Goal: Contribute content: Add original content to the website for others to see

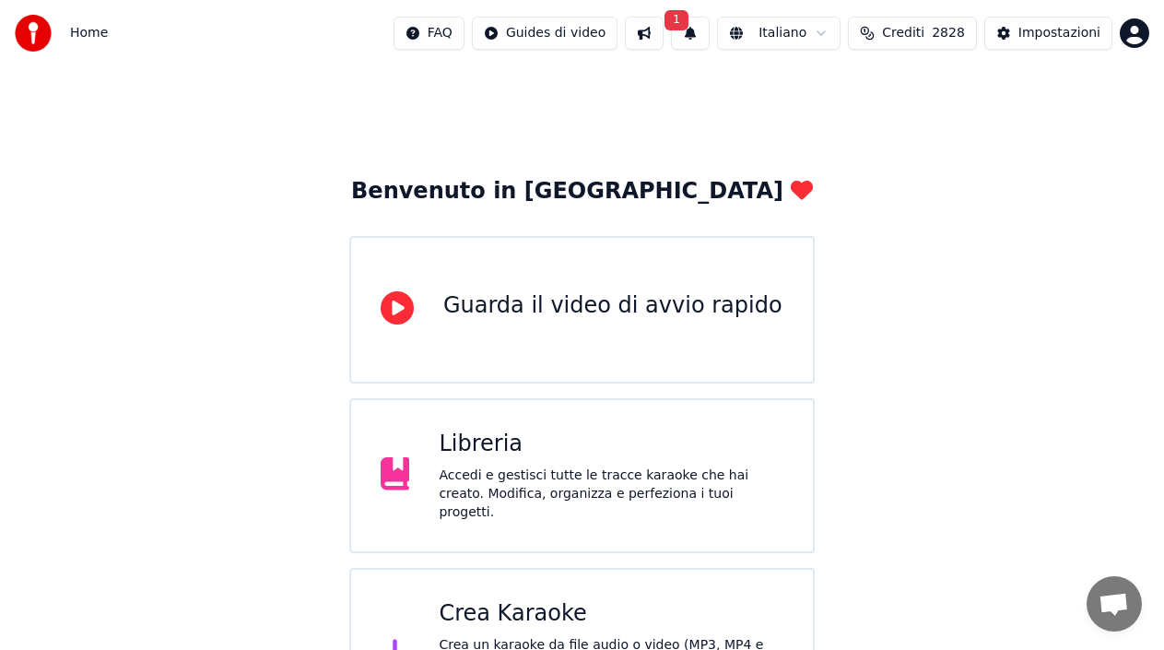
click at [571, 488] on div "Accedi e gestisci tutte le tracce karaoke che hai creato. Modifica, organizza e…" at bounding box center [611, 493] width 345 height 55
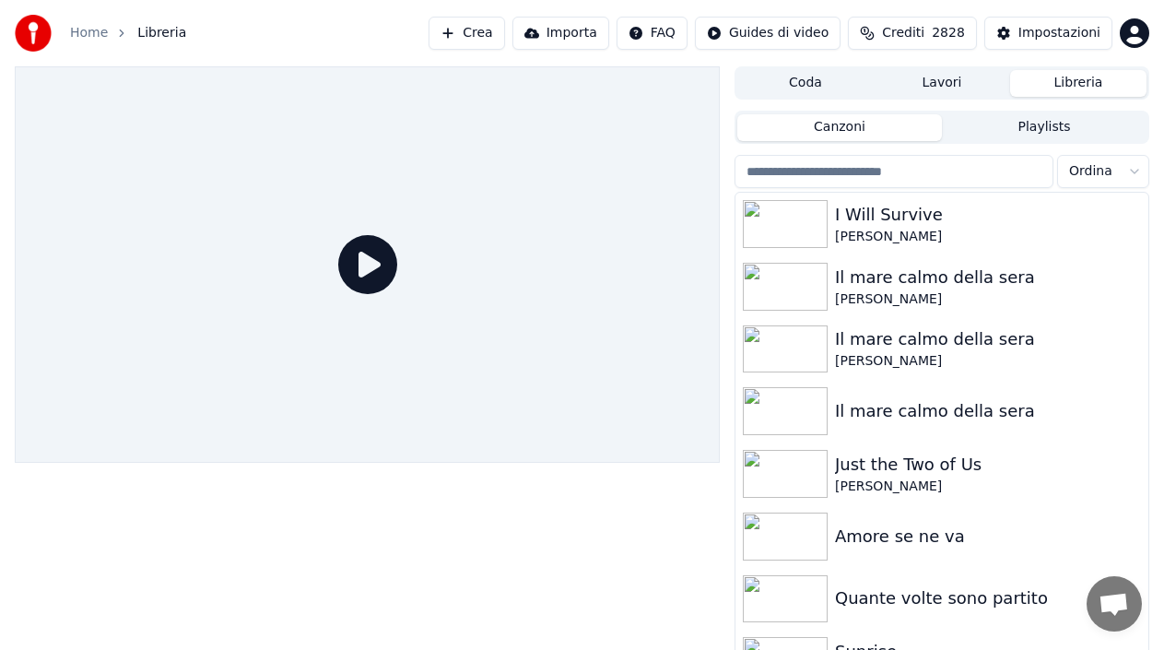
click at [471, 36] on button "Crea" at bounding box center [467, 33] width 76 height 33
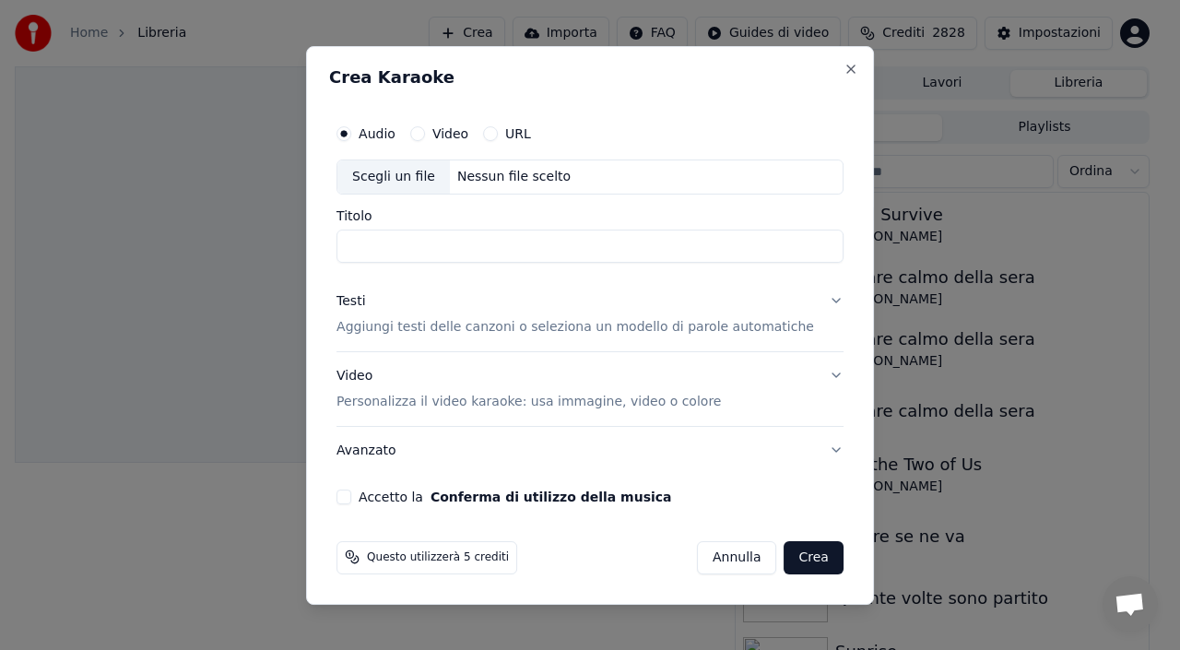
click at [417, 175] on div "Scegli un file" at bounding box center [393, 176] width 112 height 33
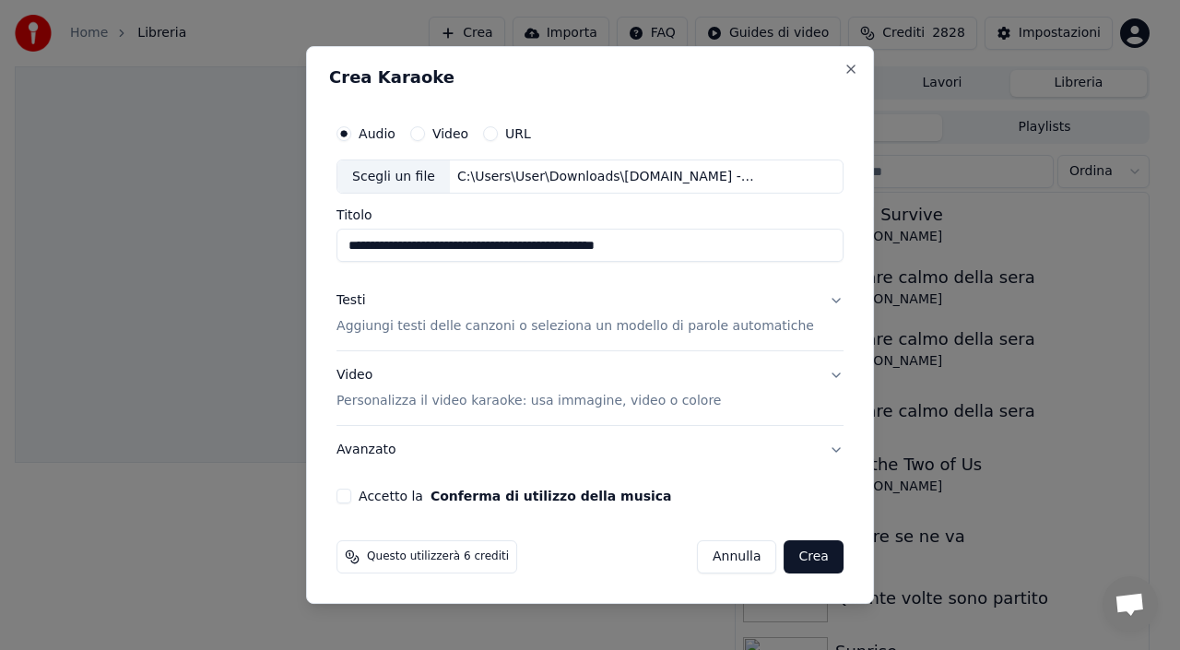
click at [454, 253] on input "**********" at bounding box center [589, 246] width 507 height 33
drag, startPoint x: 511, startPoint y: 245, endPoint x: 191, endPoint y: 249, distance: 319.9
click at [191, 249] on body "**********" at bounding box center [582, 325] width 1164 height 650
type input "**********"
click at [365, 298] on div "Testi" at bounding box center [350, 301] width 29 height 18
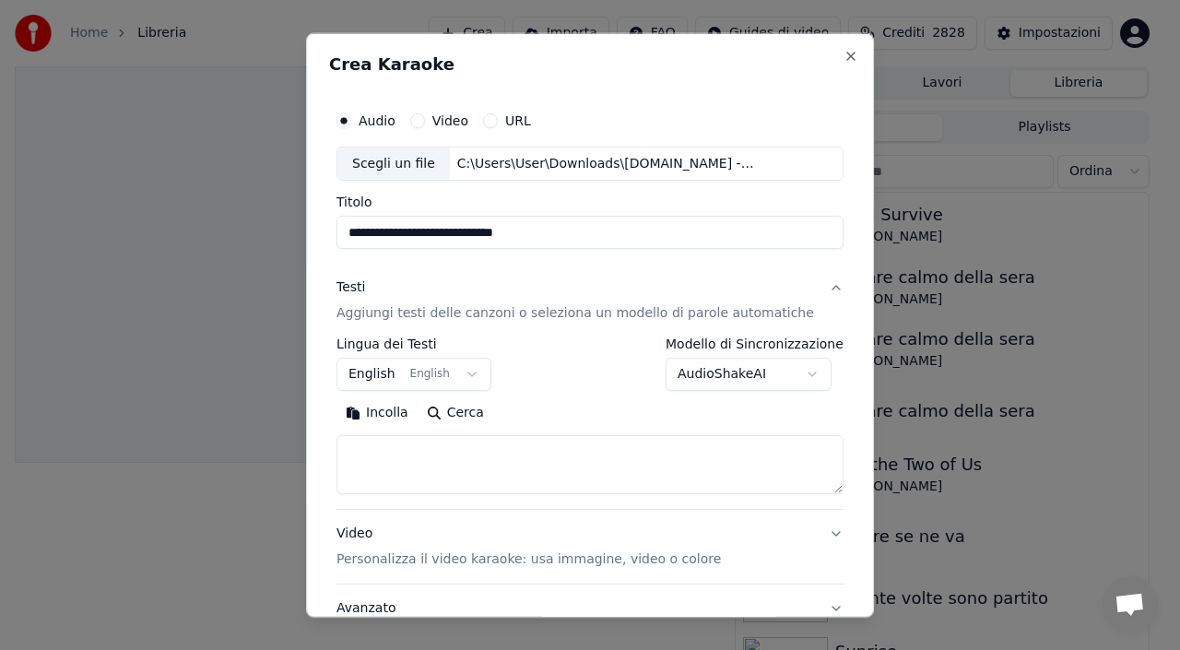
click at [409, 475] on textarea at bounding box center [589, 464] width 507 height 59
paste textarea "**********"
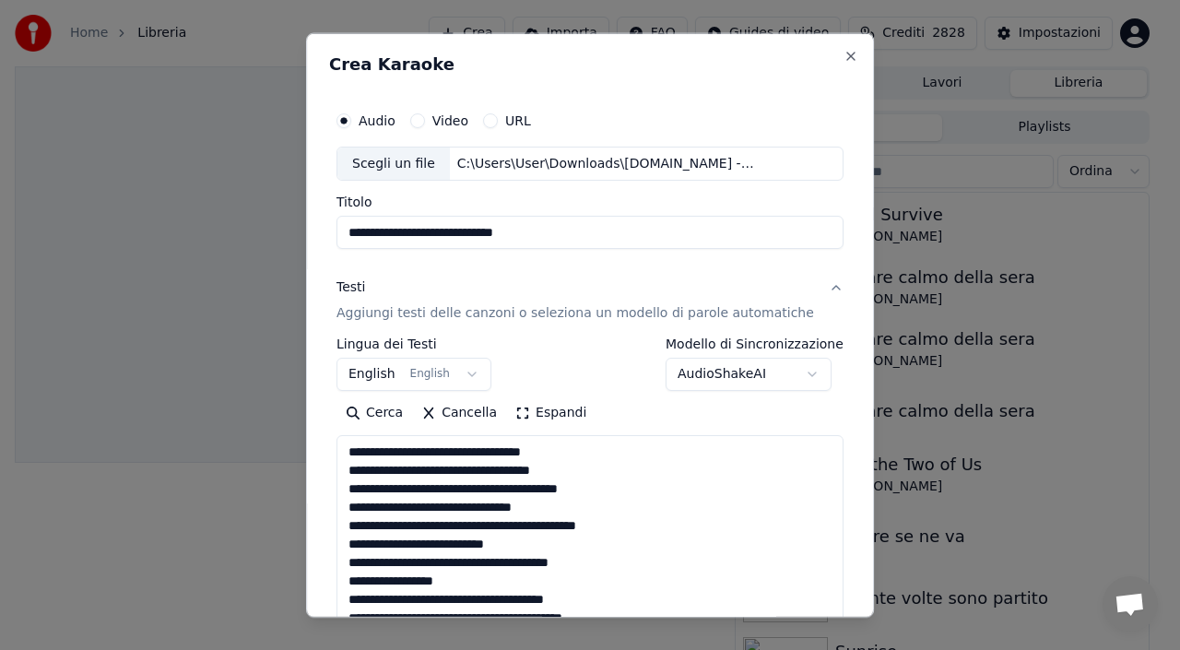
scroll to position [1019, 0]
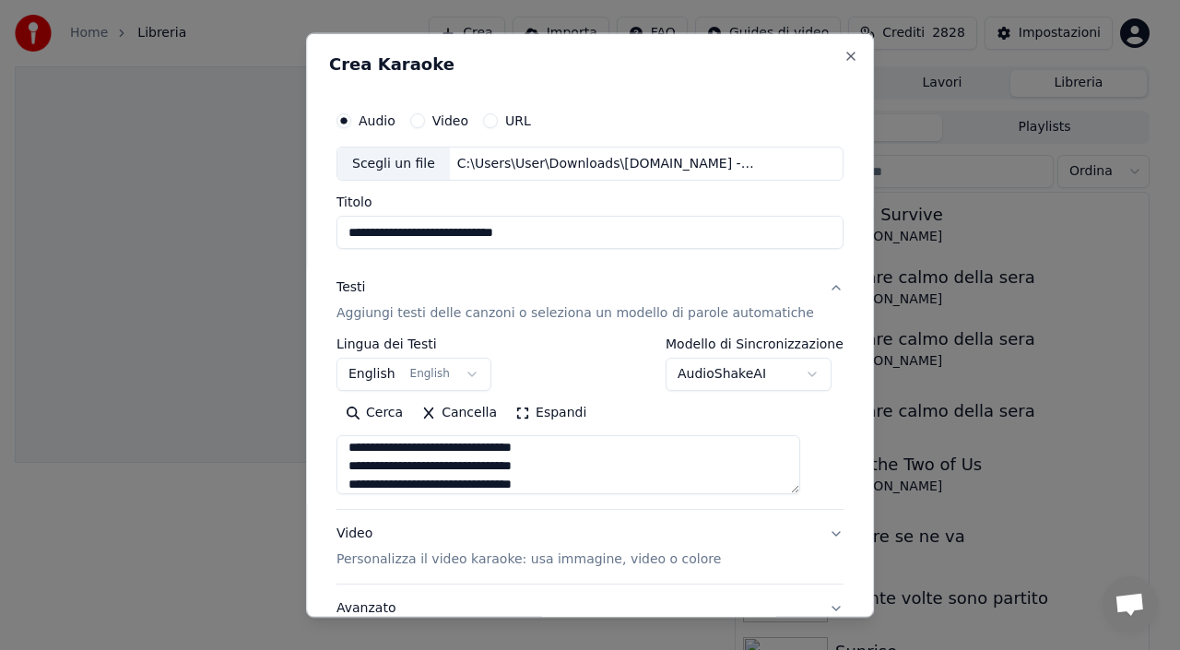
type textarea "**********"
click at [383, 370] on button "English English" at bounding box center [413, 374] width 155 height 33
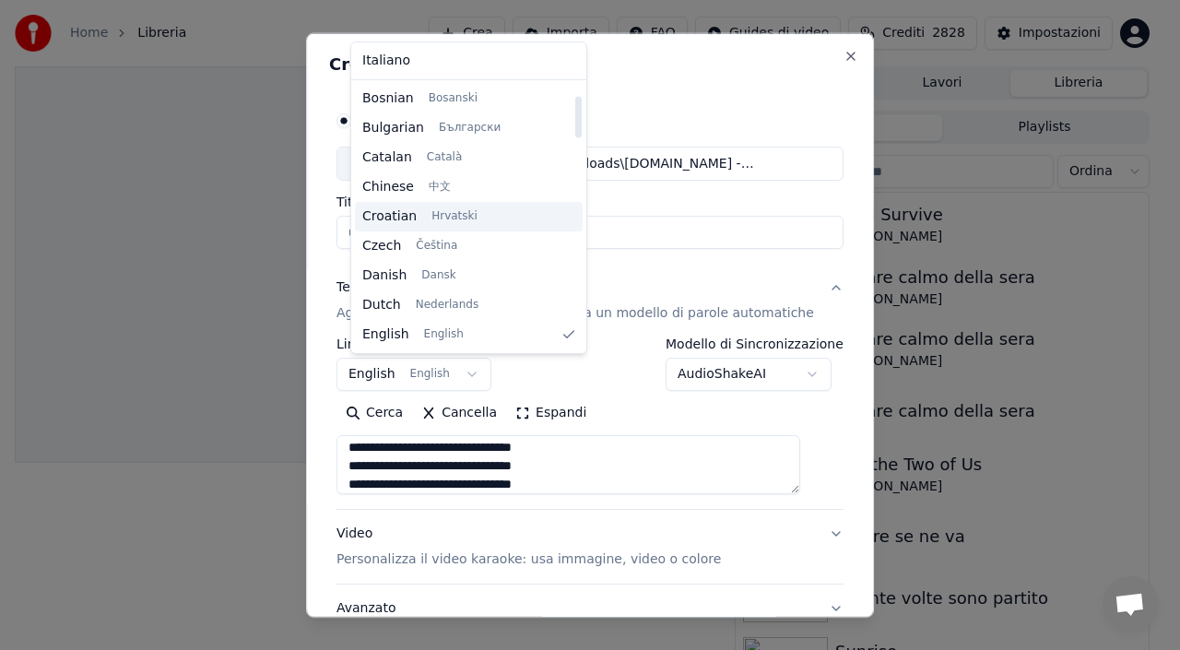
scroll to position [0, 0]
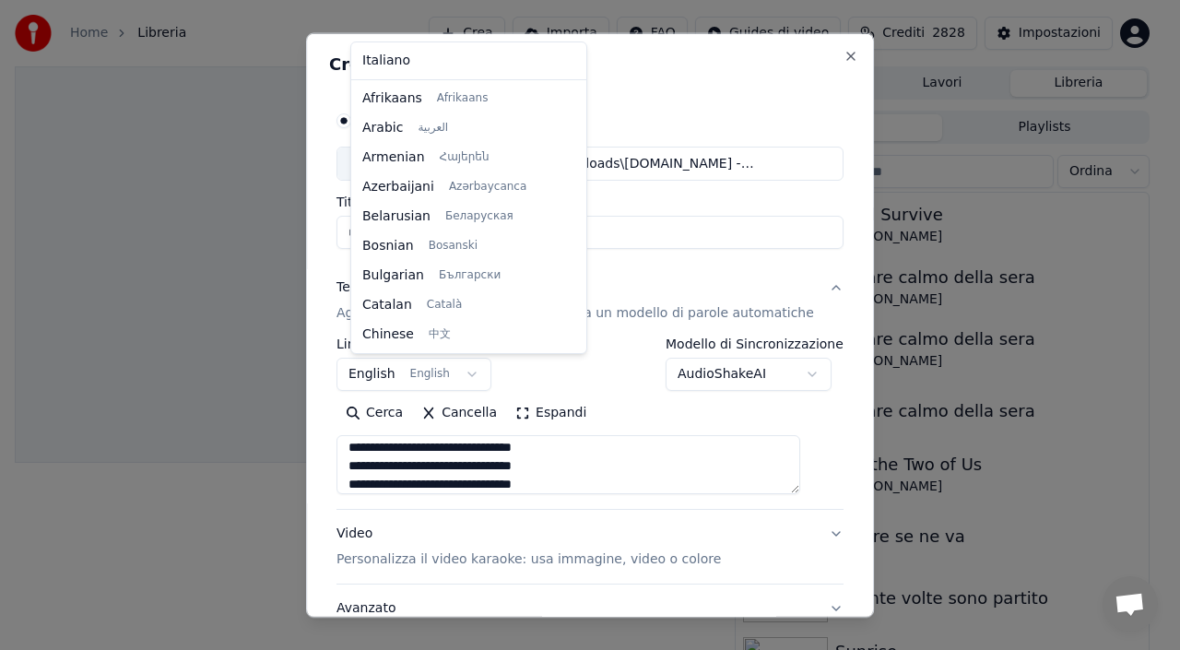
select select "**"
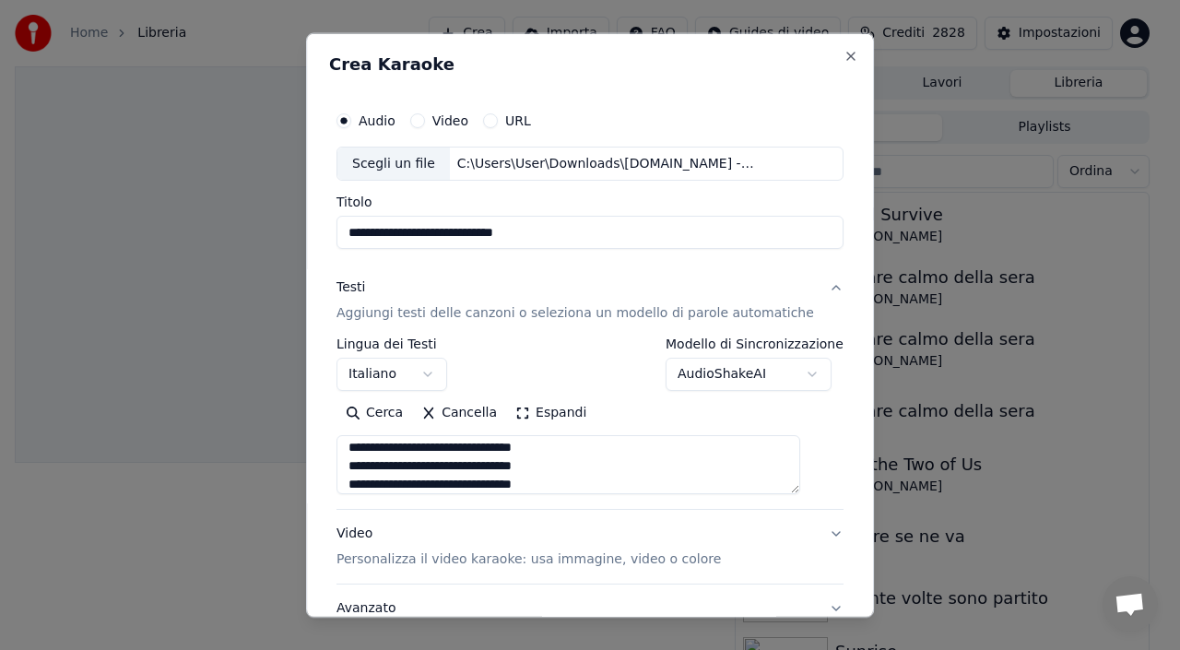
click at [489, 525] on div "Video Personalizza il video karaoke: usa immagine, video o colore" at bounding box center [528, 546] width 384 height 44
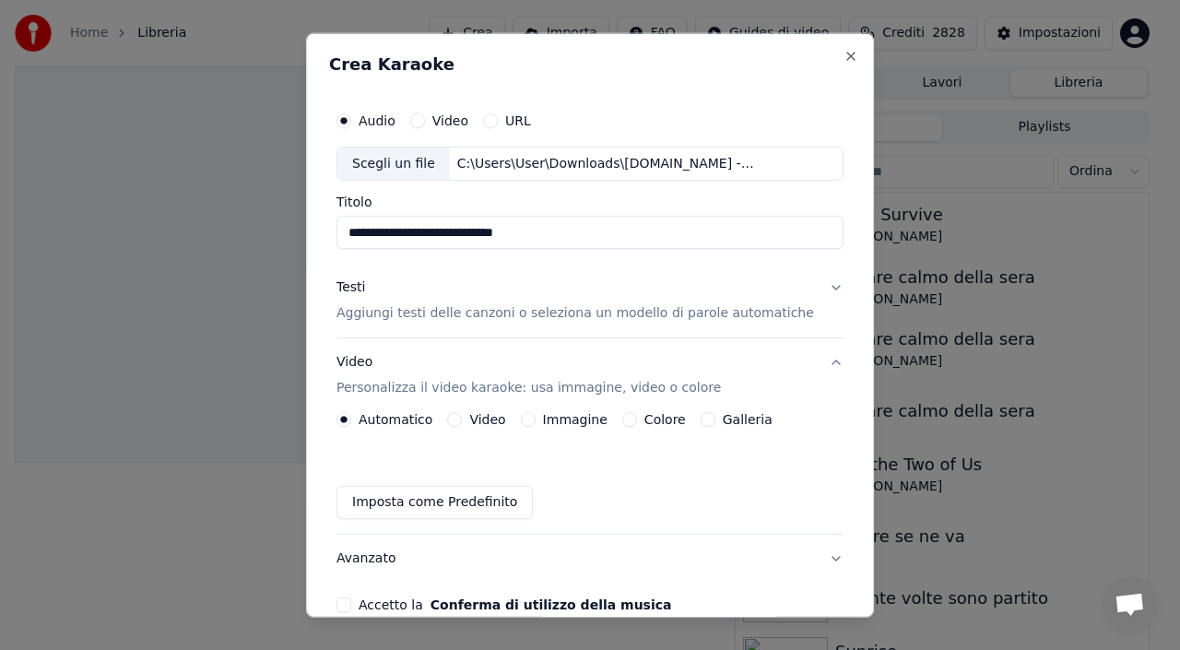
click at [523, 423] on div "Automatico Video Immagine Colore Galleria" at bounding box center [554, 419] width 436 height 15
click at [536, 420] on button "Immagine" at bounding box center [528, 419] width 15 height 15
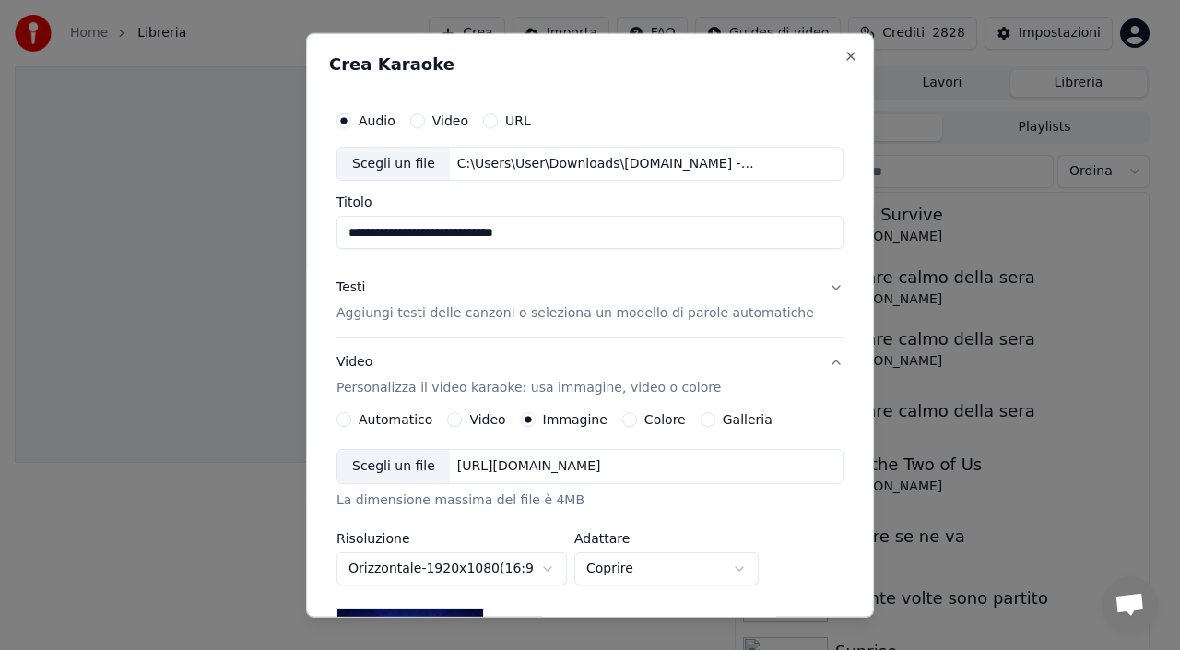
click at [522, 469] on div "[URL][DOMAIN_NAME]" at bounding box center [529, 466] width 159 height 18
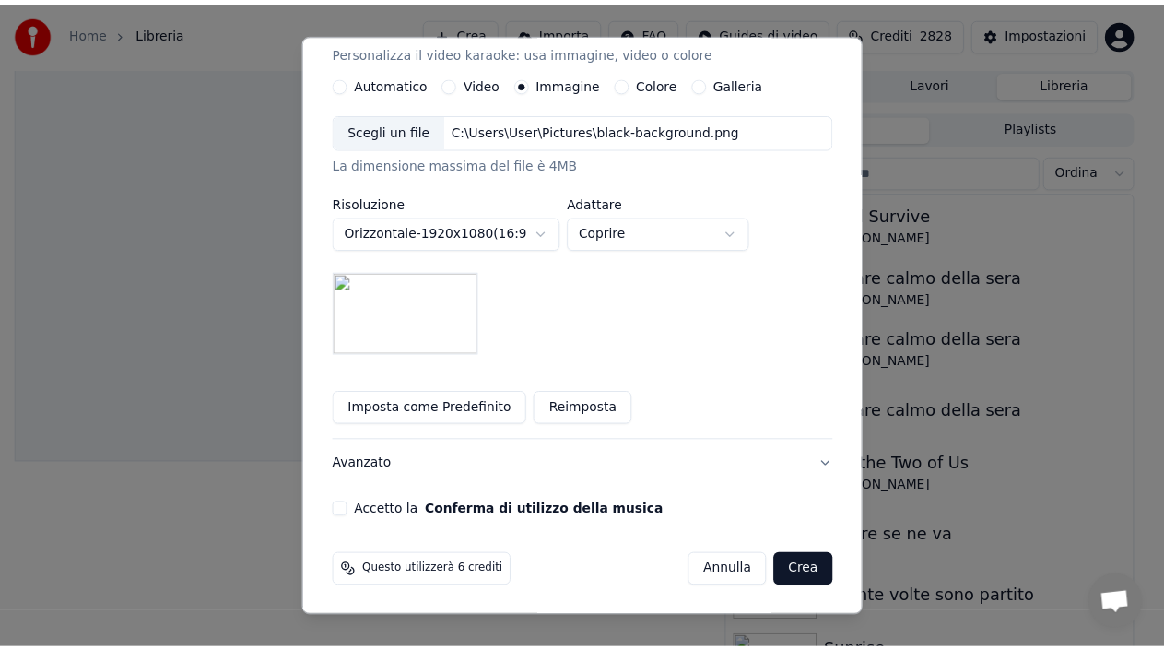
scroll to position [336, 0]
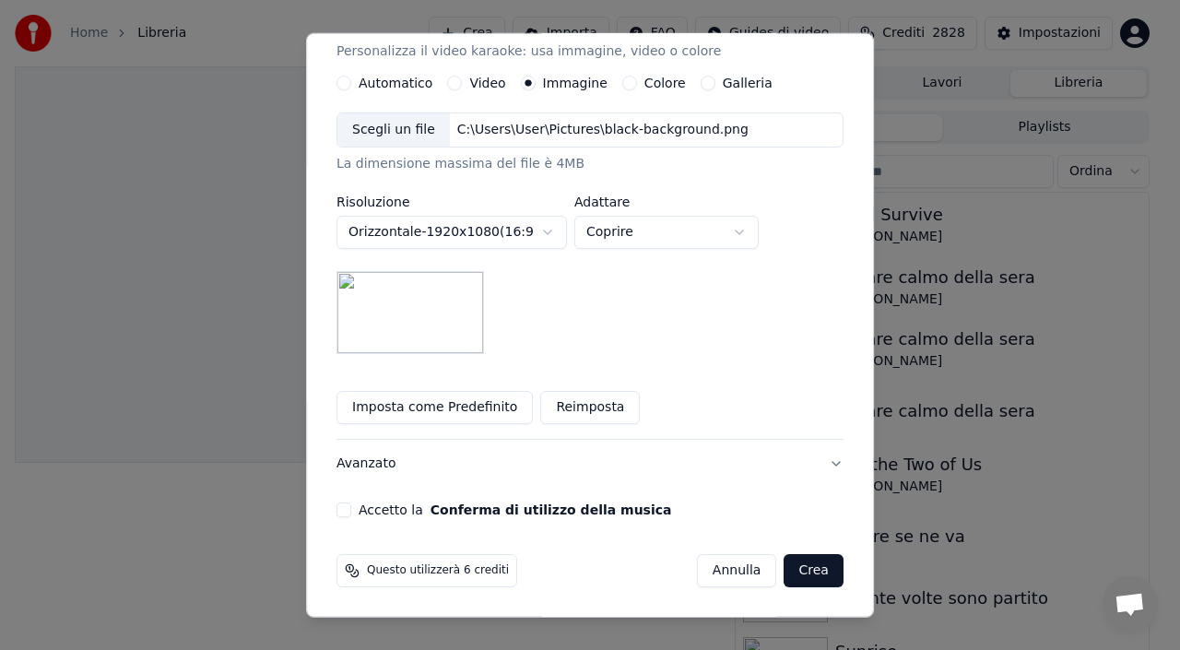
click at [366, 511] on div "Accetto la Conferma di utilizzo della musica" at bounding box center [589, 509] width 507 height 15
click at [351, 511] on button "Accetto la Conferma di utilizzo della musica" at bounding box center [343, 509] width 15 height 15
click at [784, 563] on button "Crea" at bounding box center [813, 570] width 59 height 33
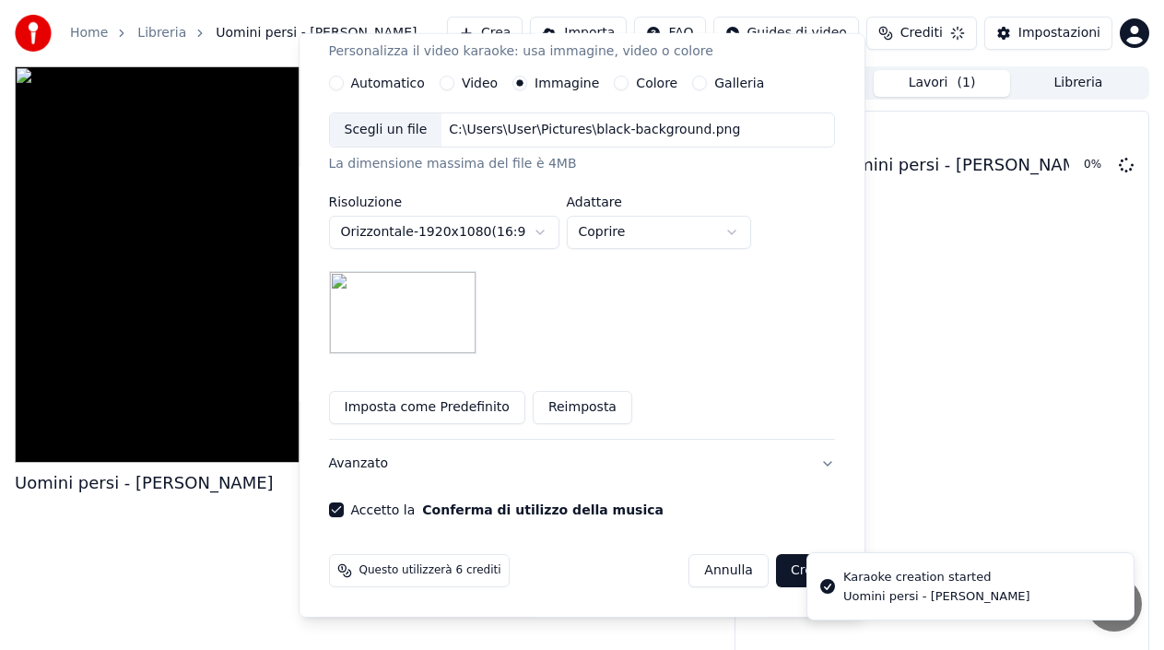
scroll to position [95, 0]
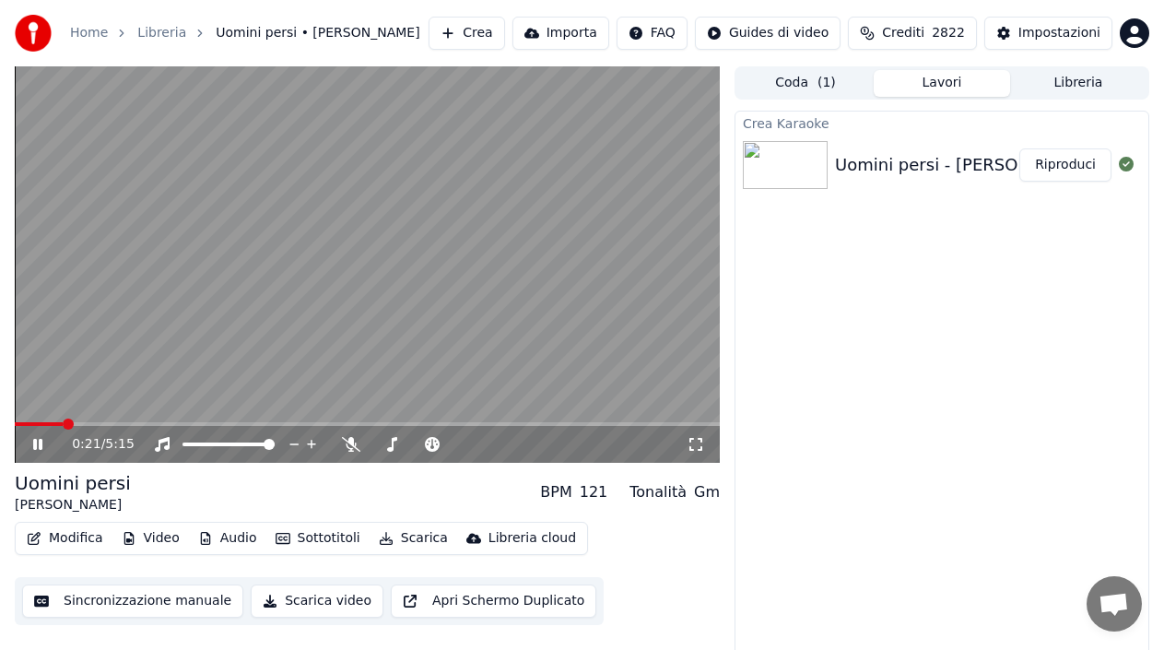
click at [33, 442] on icon at bounding box center [50, 444] width 42 height 15
click at [348, 440] on icon at bounding box center [351, 444] width 18 height 15
click at [38, 449] on icon at bounding box center [50, 444] width 42 height 15
click at [39, 442] on icon at bounding box center [50, 444] width 42 height 15
click at [26, 424] on span at bounding box center [46, 424] width 63 height 4
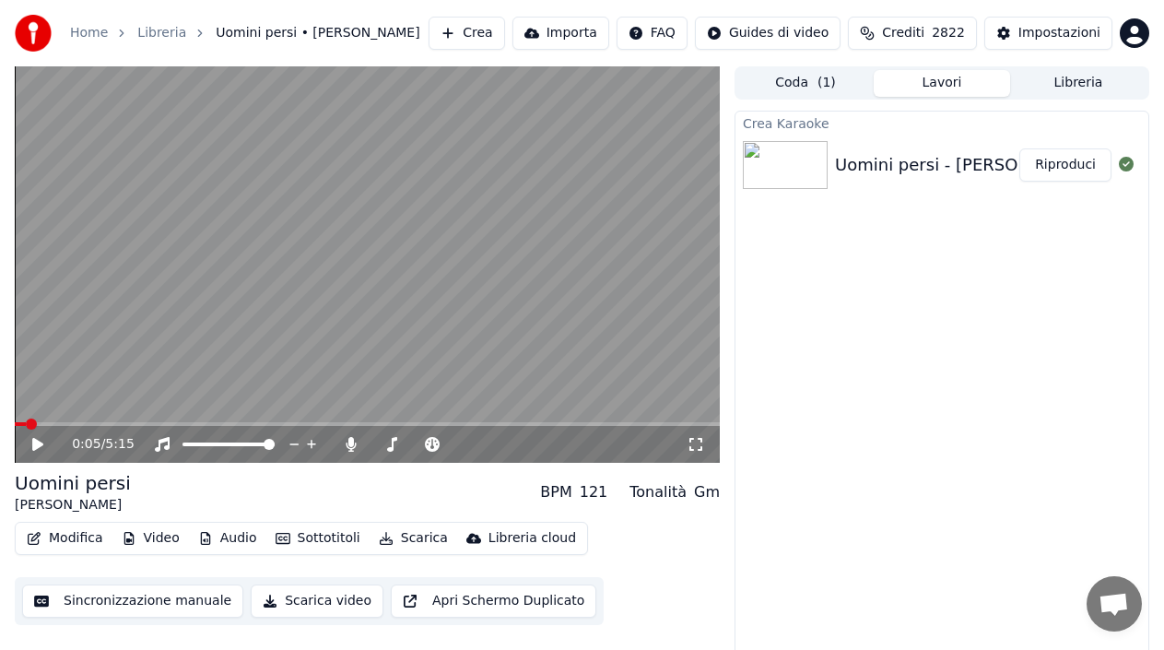
click at [39, 441] on icon at bounding box center [50, 444] width 42 height 15
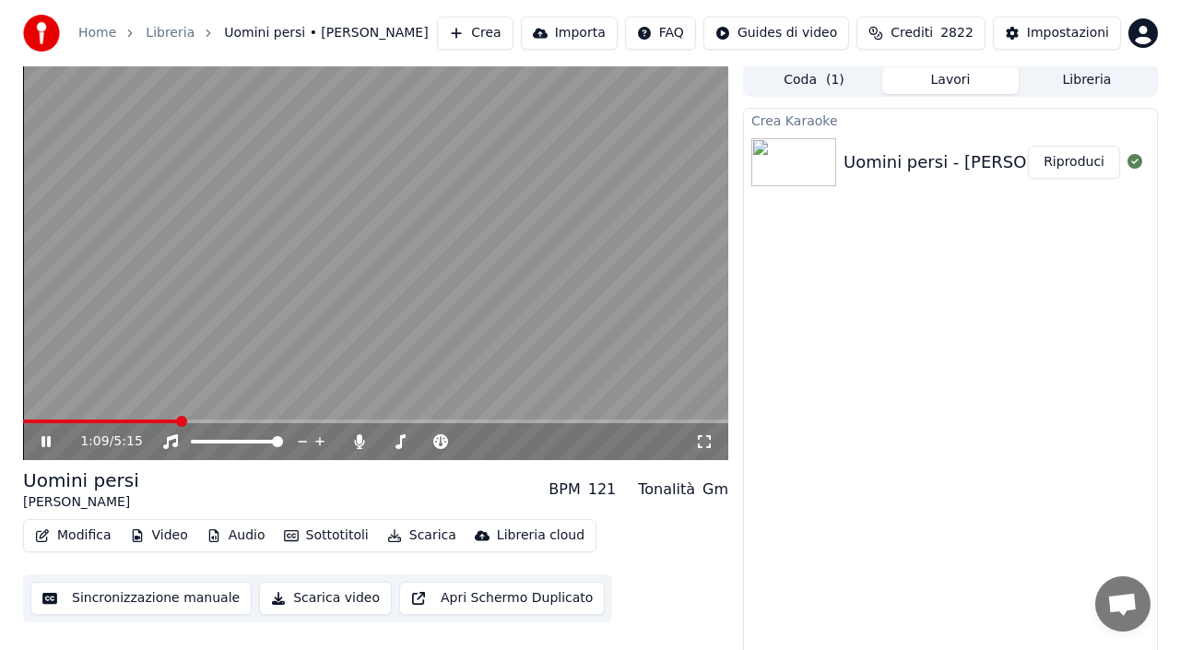
scroll to position [0, 0]
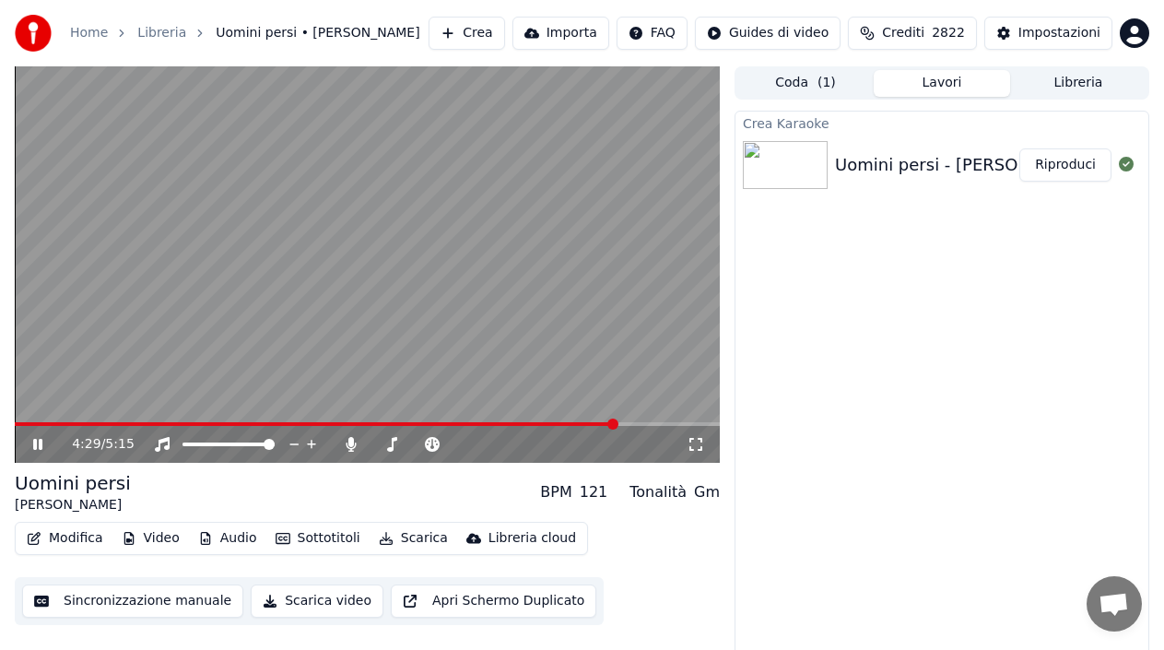
click at [39, 442] on icon at bounding box center [50, 444] width 42 height 15
click at [160, 442] on icon at bounding box center [162, 444] width 15 height 15
click at [347, 442] on icon at bounding box center [351, 444] width 18 height 15
click at [217, 421] on video at bounding box center [367, 264] width 705 height 396
click at [345, 442] on icon at bounding box center [351, 444] width 18 height 15
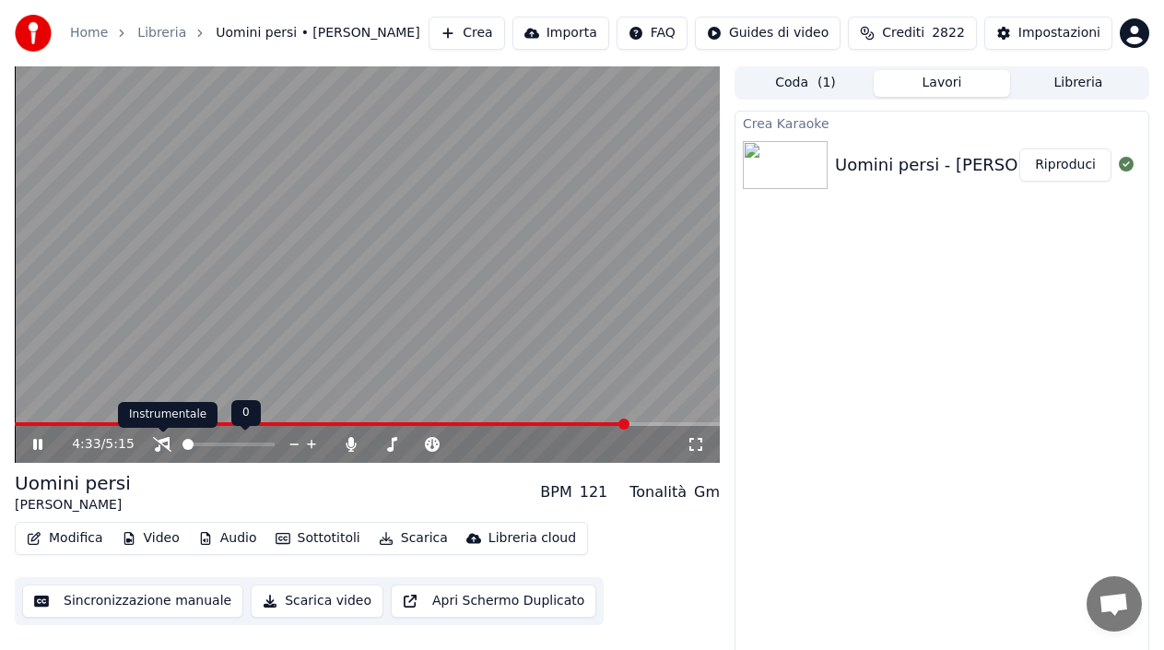
click at [160, 452] on icon at bounding box center [162, 444] width 18 height 15
click at [278, 420] on video at bounding box center [367, 264] width 705 height 396
click at [39, 444] on icon at bounding box center [37, 444] width 11 height 13
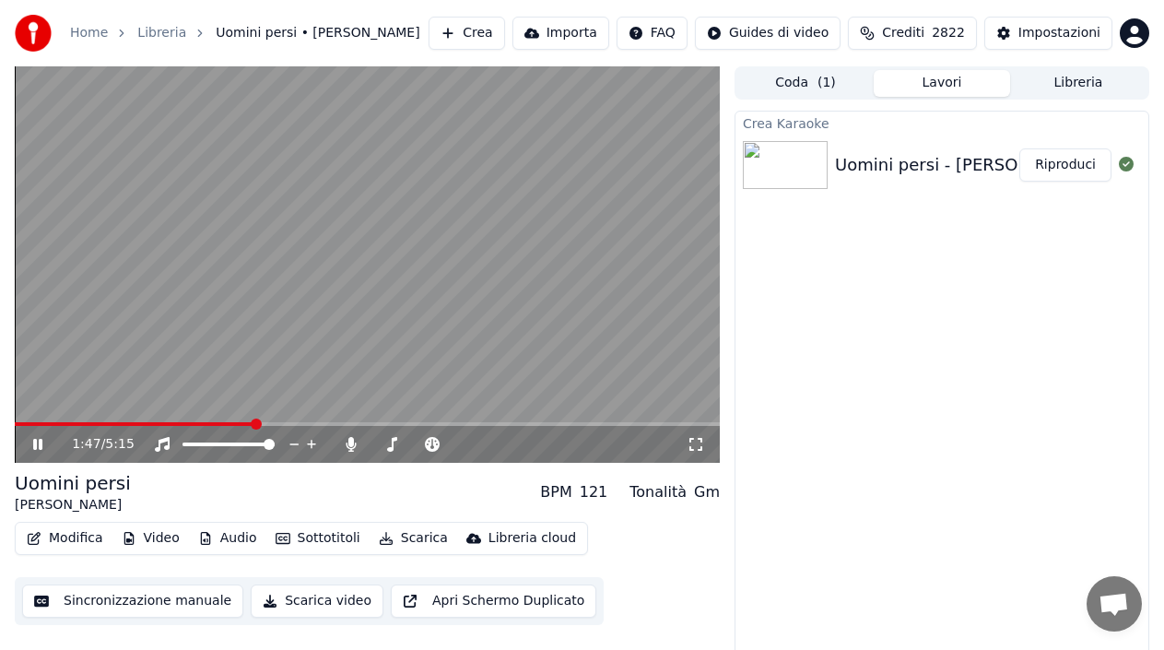
click at [253, 422] on span at bounding box center [135, 424] width 240 height 4
click at [281, 422] on span at bounding box center [367, 424] width 705 height 4
click at [347, 422] on span at bounding box center [367, 424] width 705 height 4
click at [35, 443] on icon at bounding box center [37, 444] width 9 height 11
click at [74, 537] on button "Modifica" at bounding box center [64, 538] width 91 height 26
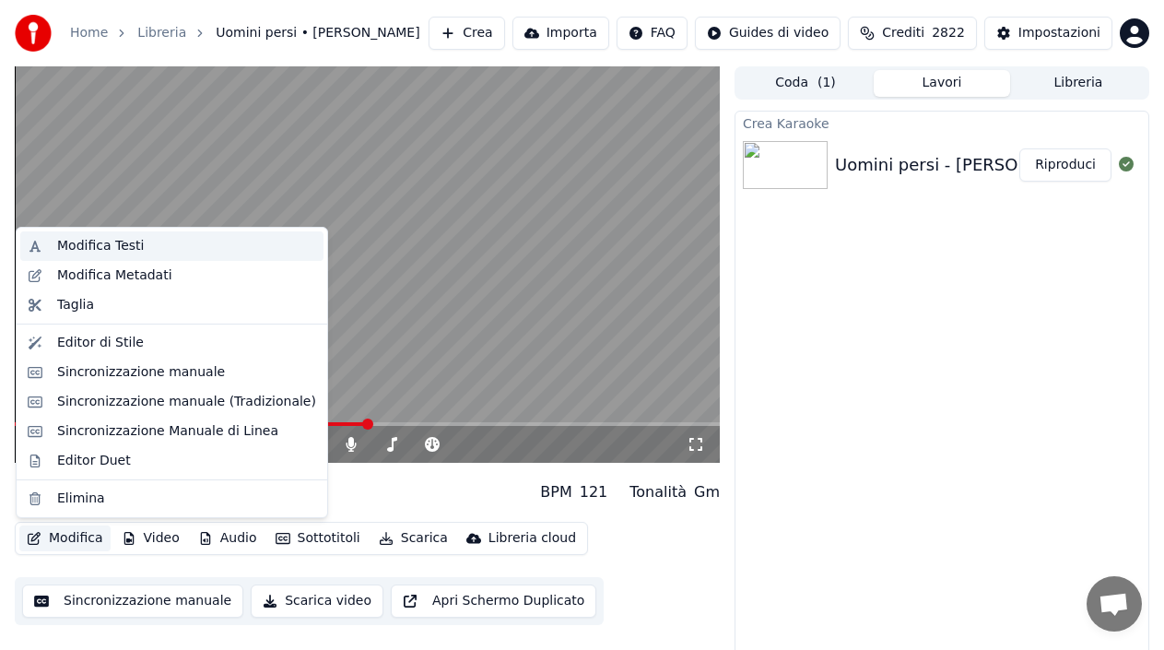
click at [90, 232] on div "Modifica Testi" at bounding box center [171, 245] width 303 height 29
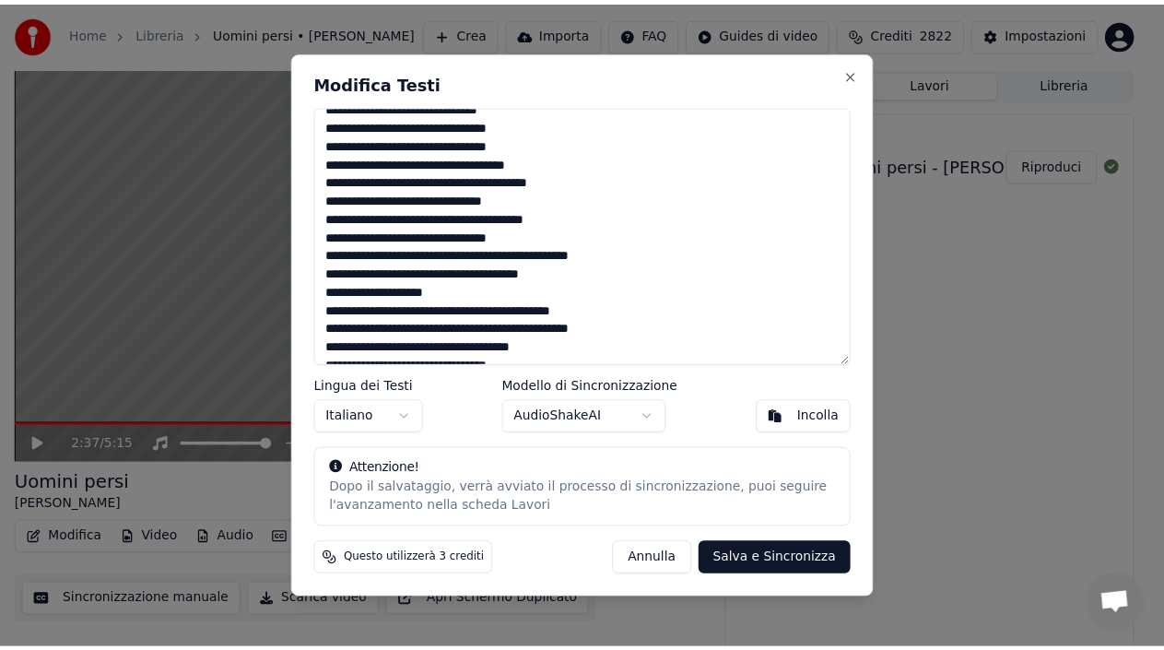
scroll to position [456, 0]
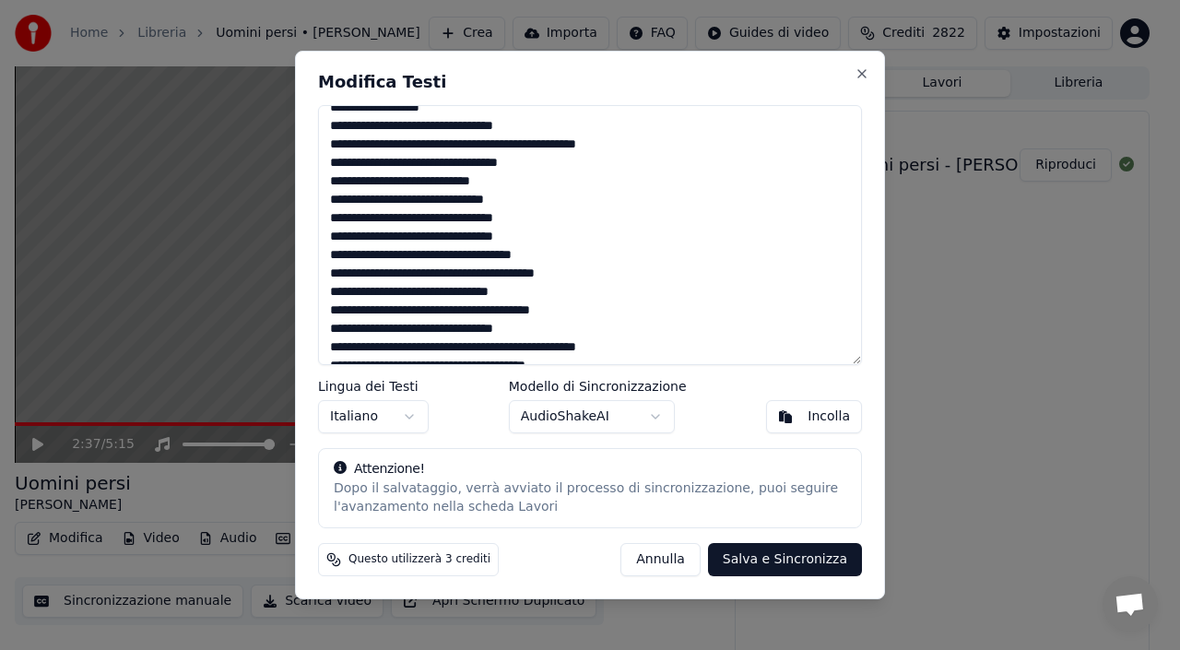
click at [457, 278] on textarea at bounding box center [590, 235] width 544 height 260
type textarea "**********"
click at [799, 555] on button "Salva e Sincronizza" at bounding box center [785, 559] width 154 height 33
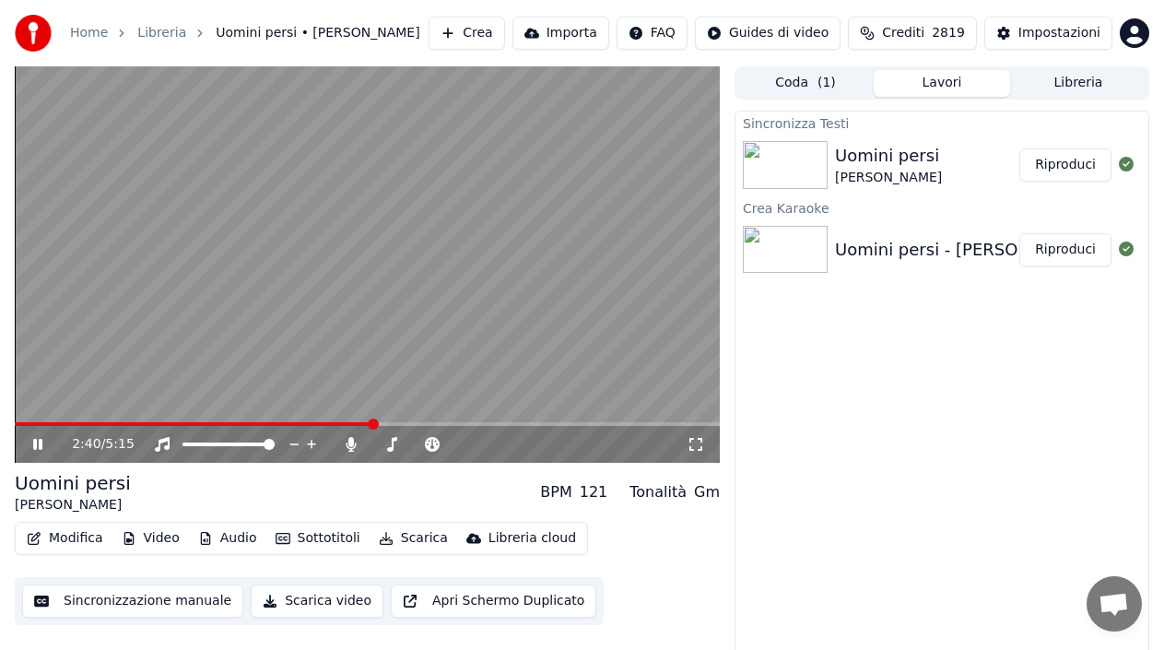
click at [34, 442] on icon at bounding box center [37, 444] width 9 height 11
click at [348, 426] on span at bounding box center [194, 424] width 359 height 4
click at [35, 447] on icon at bounding box center [37, 444] width 11 height 13
click at [35, 447] on icon at bounding box center [37, 444] width 9 height 11
click at [170, 444] on icon at bounding box center [162, 444] width 15 height 15
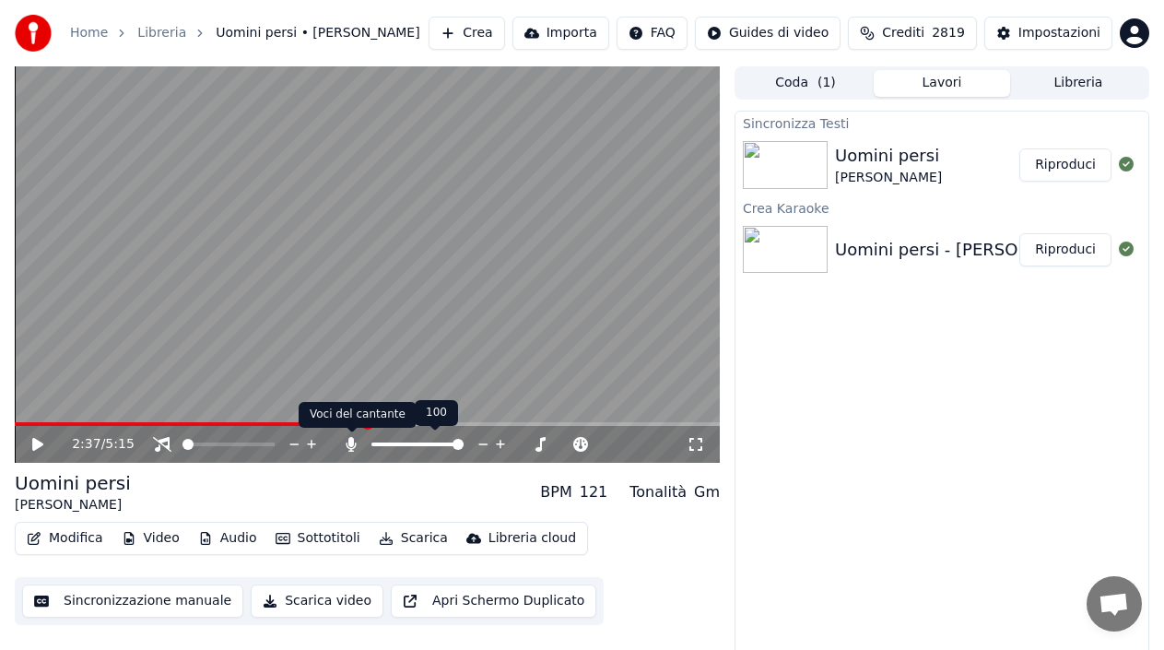
click at [347, 441] on icon at bounding box center [351, 444] width 18 height 15
click at [401, 532] on button "Scarica" at bounding box center [413, 538] width 84 height 26
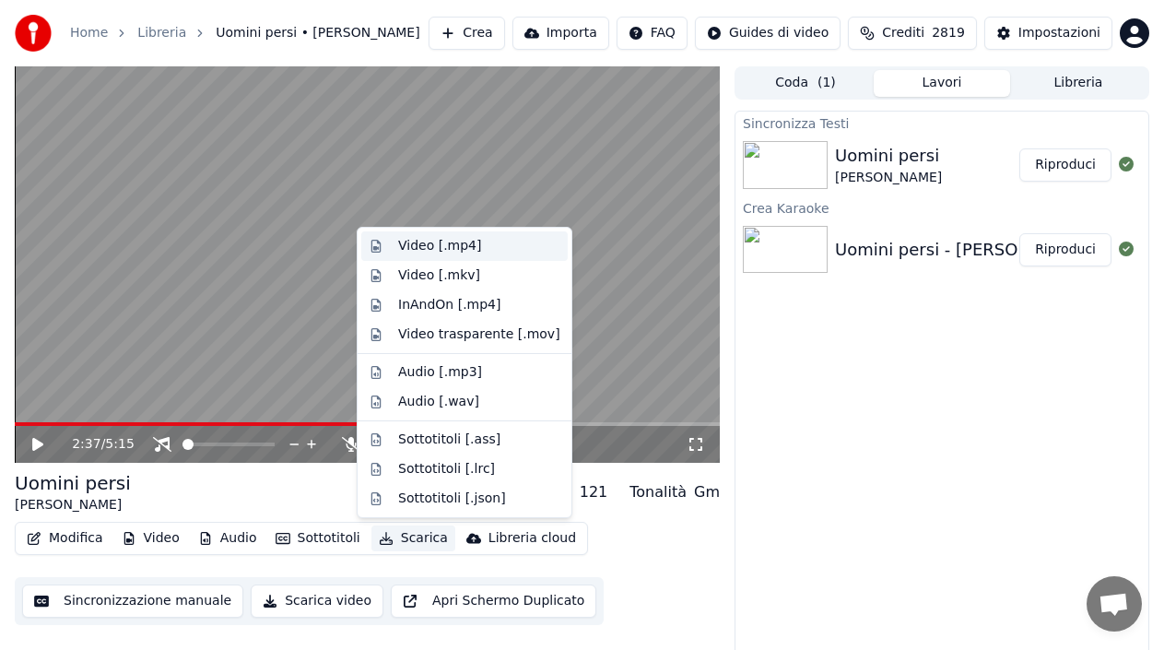
click at [481, 246] on div "Video [.mp4]" at bounding box center [479, 246] width 162 height 18
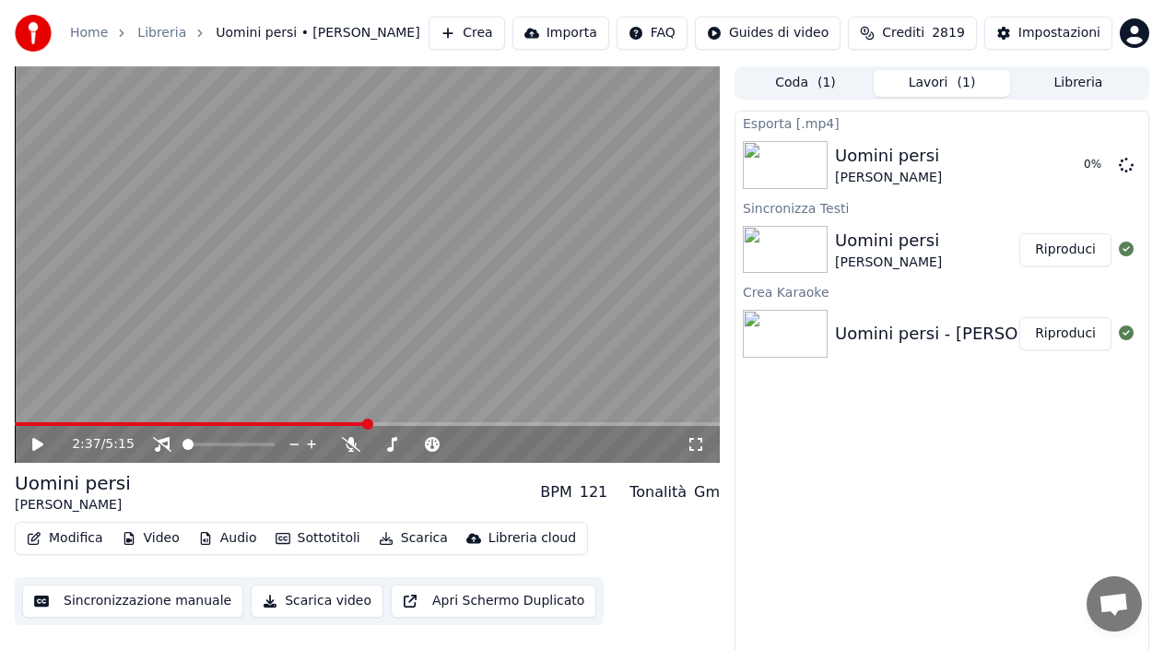
click at [481, 246] on video at bounding box center [367, 264] width 705 height 396
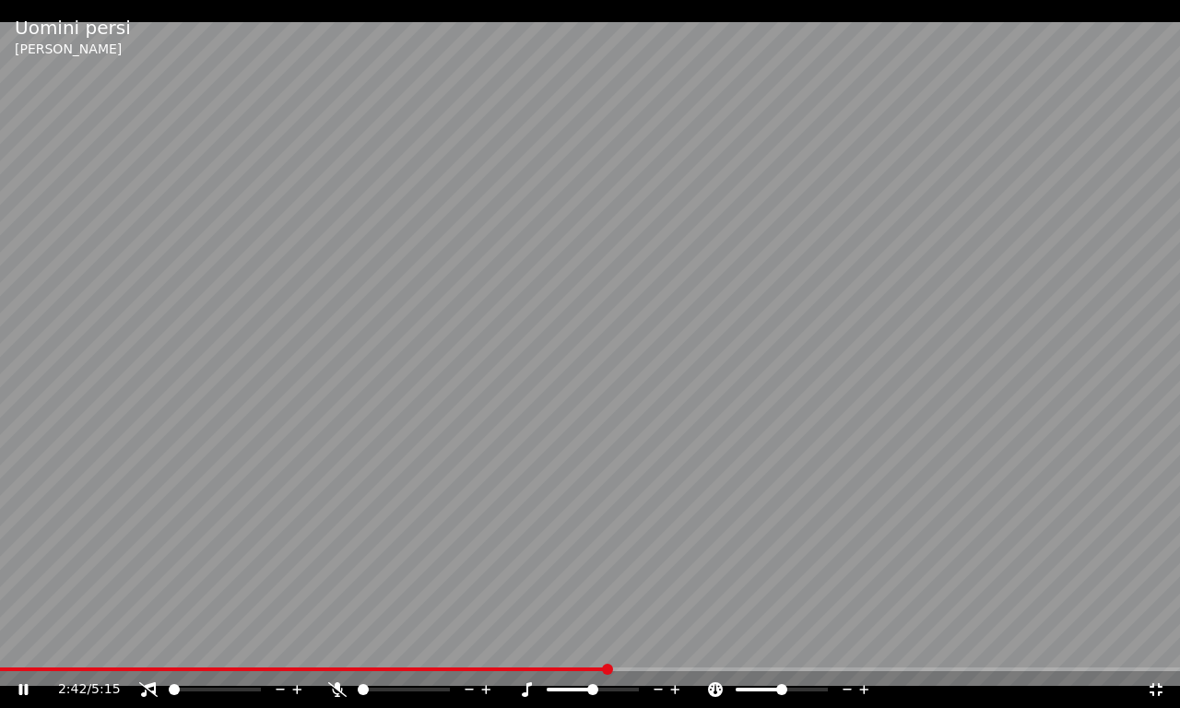
click at [1157, 649] on icon at bounding box center [1156, 689] width 18 height 15
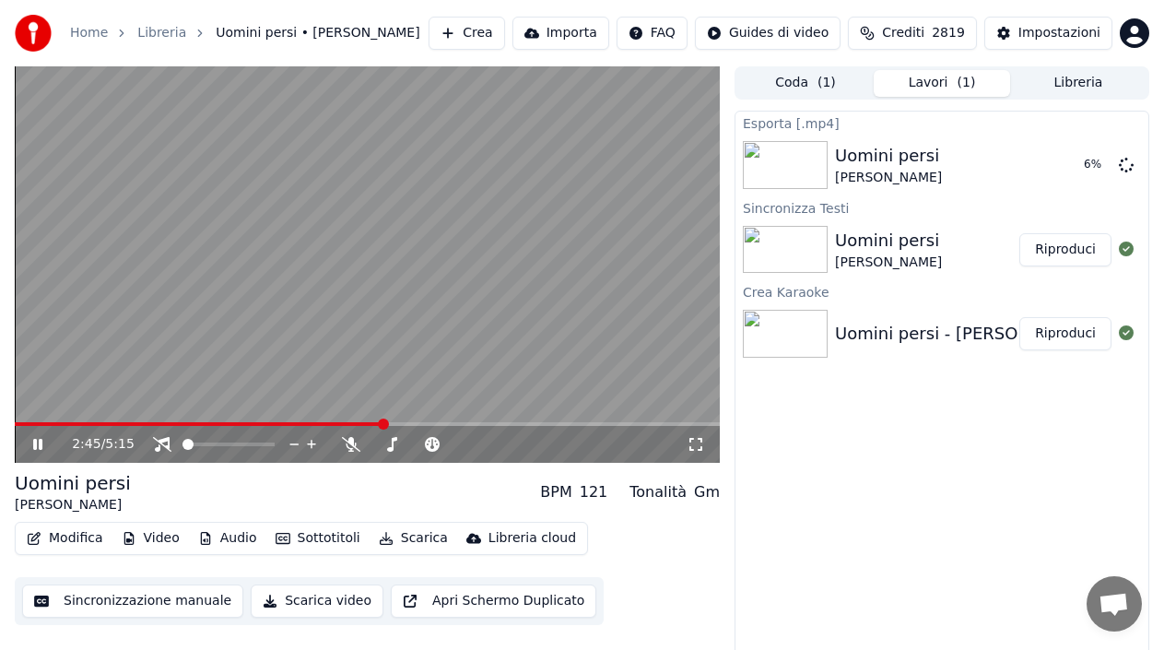
click at [32, 443] on icon at bounding box center [50, 444] width 42 height 15
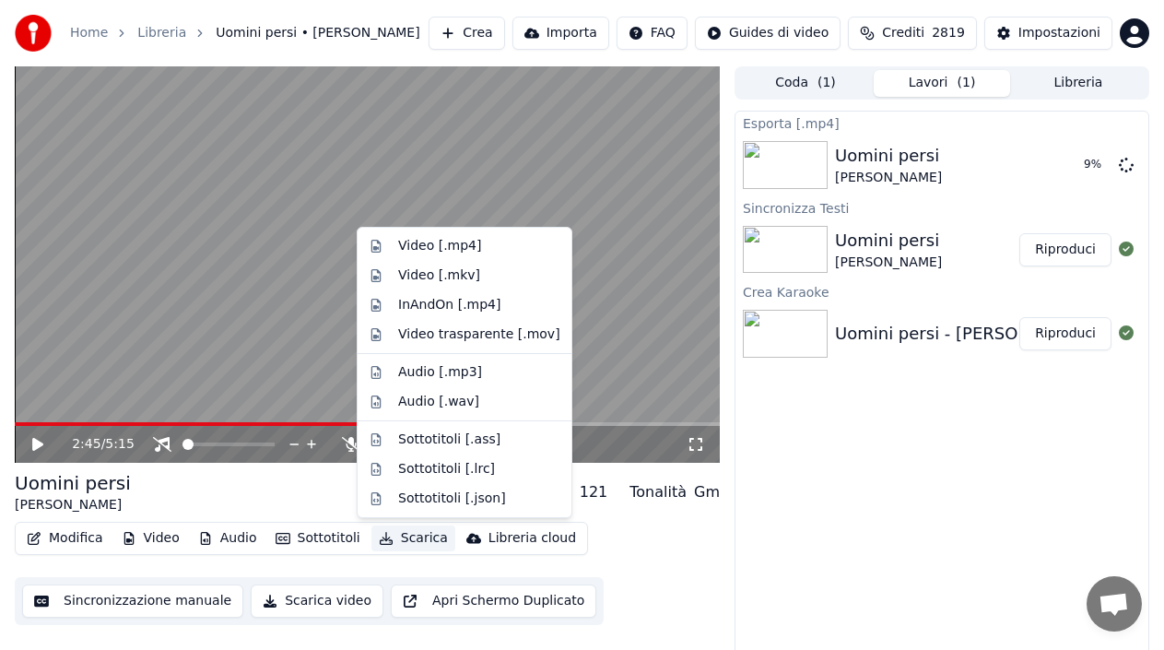
click at [404, 540] on button "Scarica" at bounding box center [413, 538] width 84 height 26
click at [426, 244] on div "Video [.mp4]" at bounding box center [439, 246] width 83 height 18
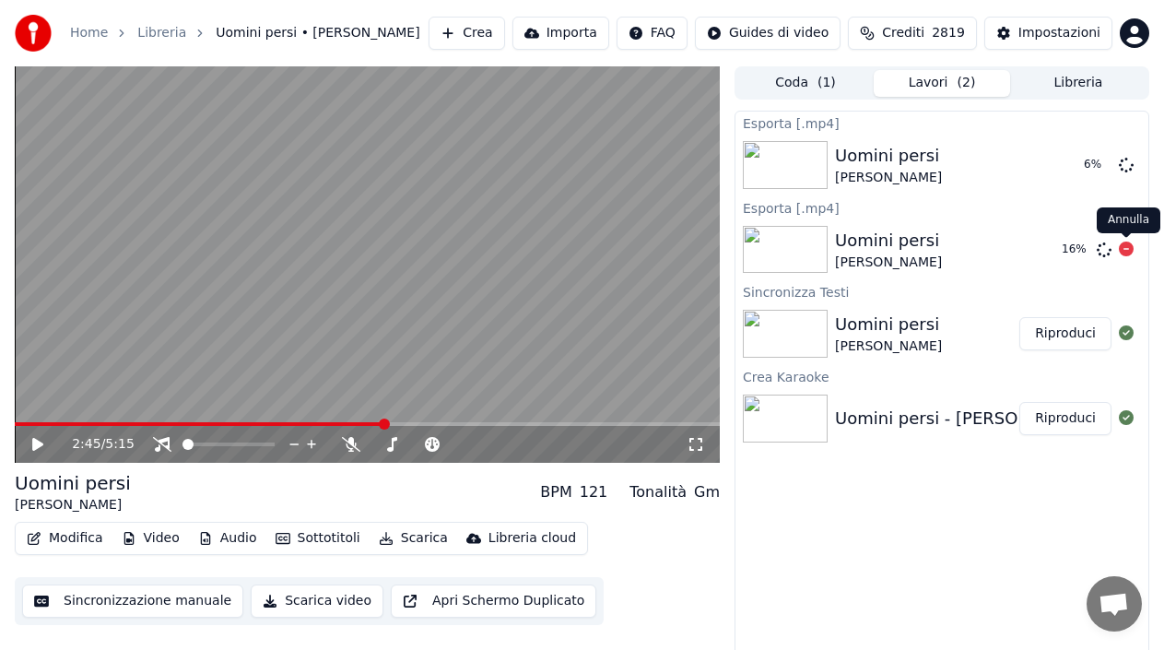
click at [1130, 247] on icon at bounding box center [1126, 249] width 15 height 15
click at [1125, 250] on icon at bounding box center [1126, 249] width 15 height 15
click at [1088, 169] on button "Mostra" at bounding box center [1074, 164] width 76 height 33
